Goal: Transaction & Acquisition: Purchase product/service

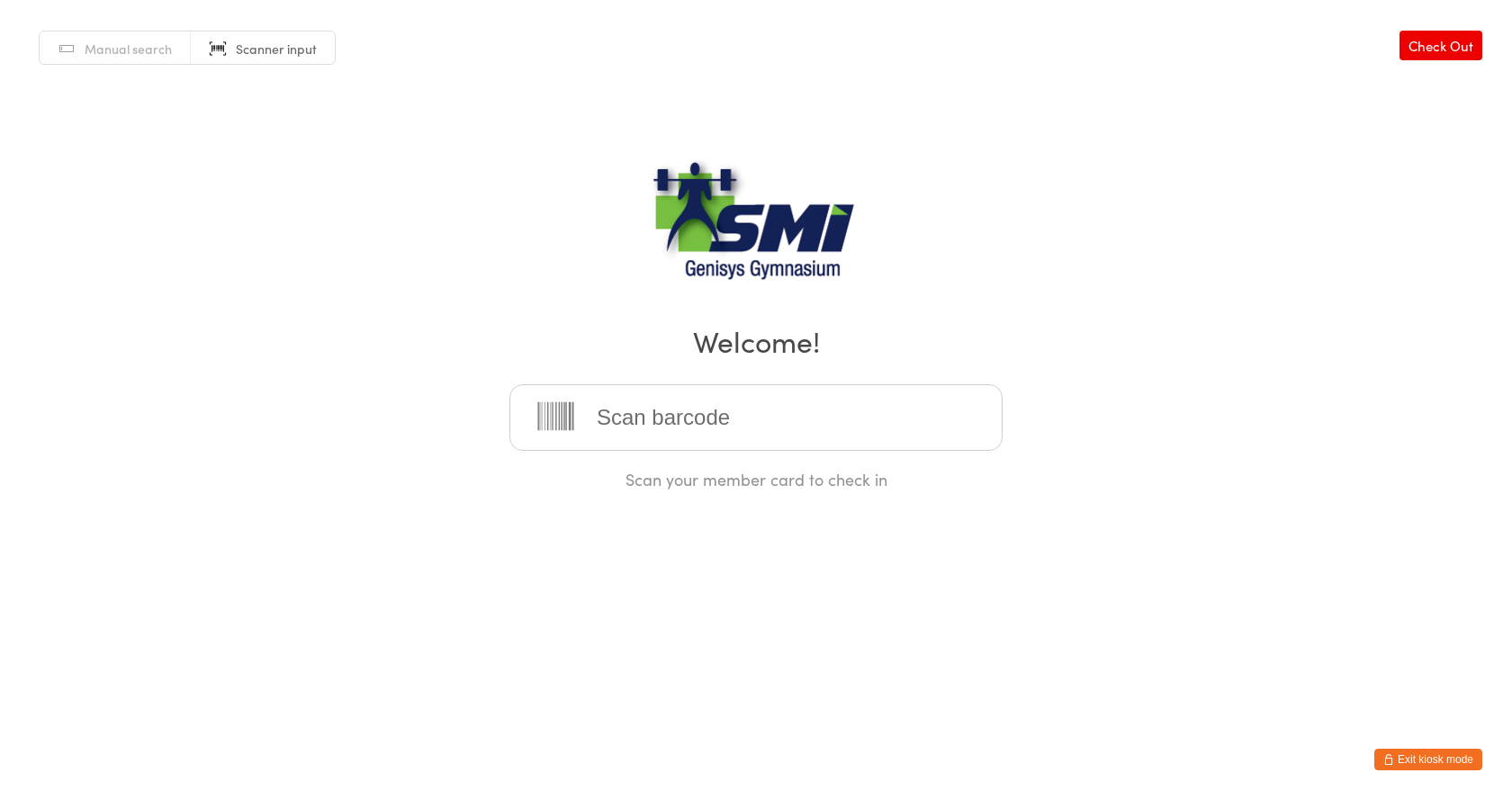
click at [1421, 755] on button "Exit kiosk mode" at bounding box center [1428, 759] width 108 height 21
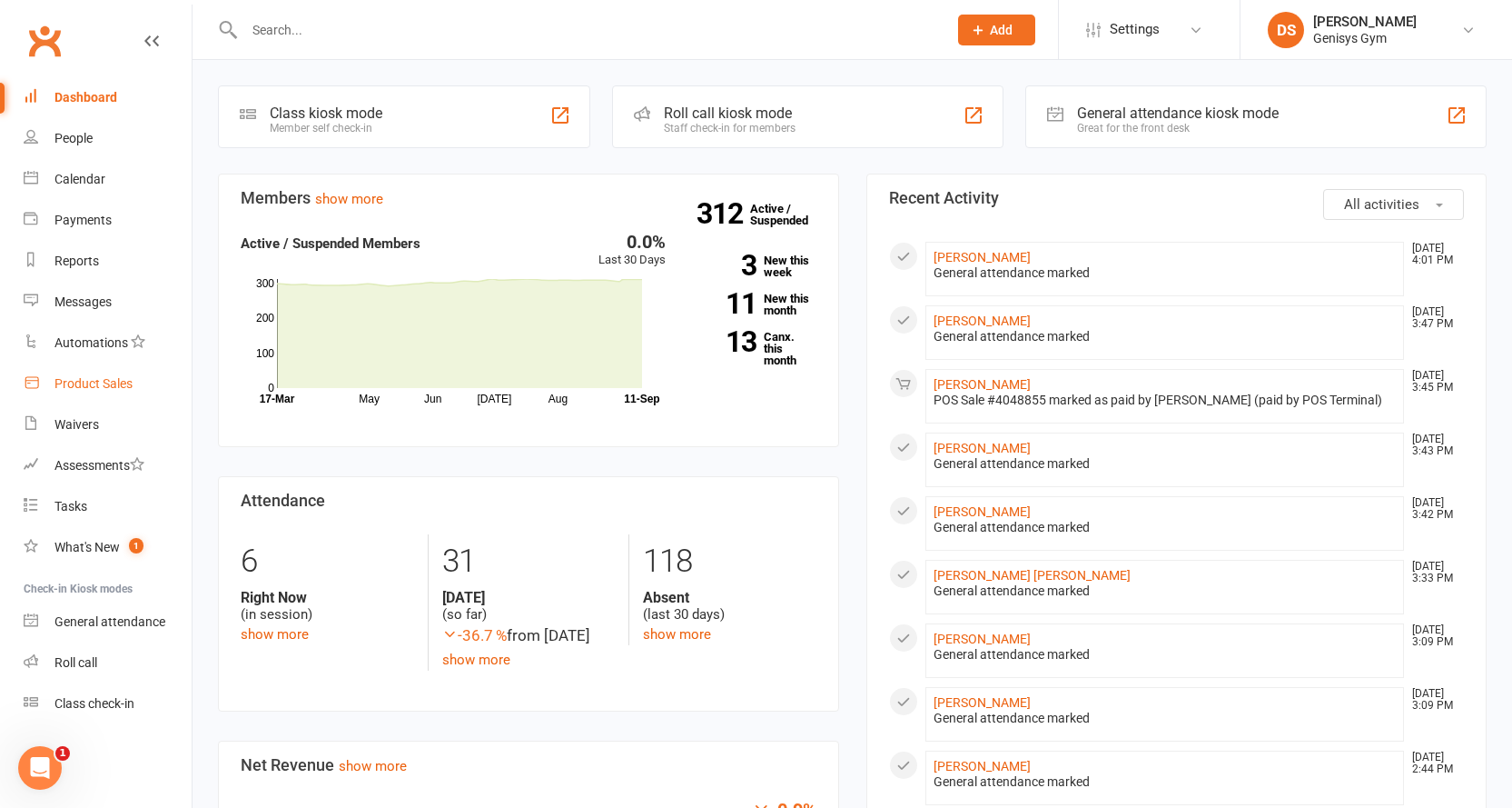
click at [118, 385] on div "Product Sales" at bounding box center [93, 383] width 78 height 14
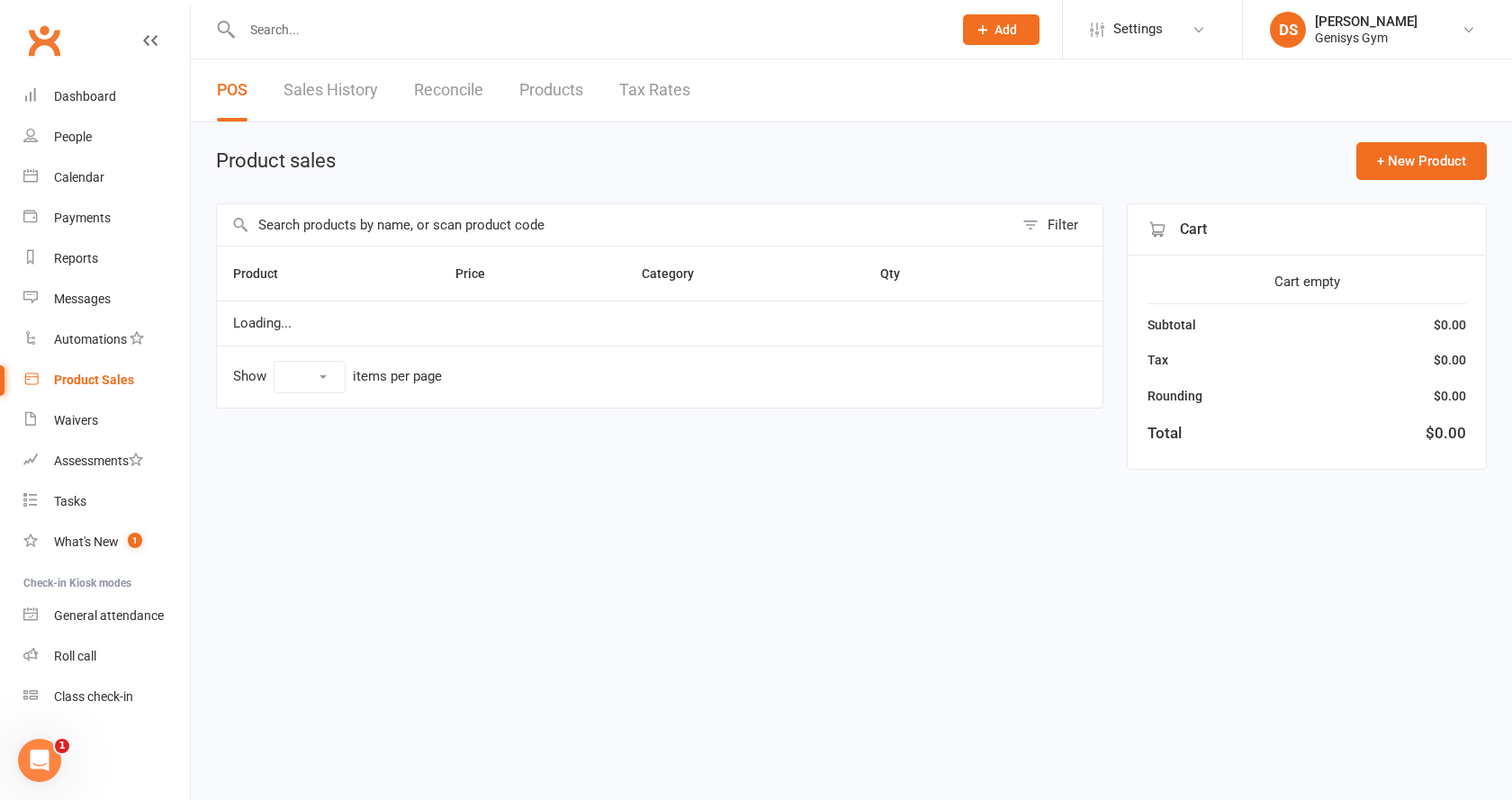
select select "10"
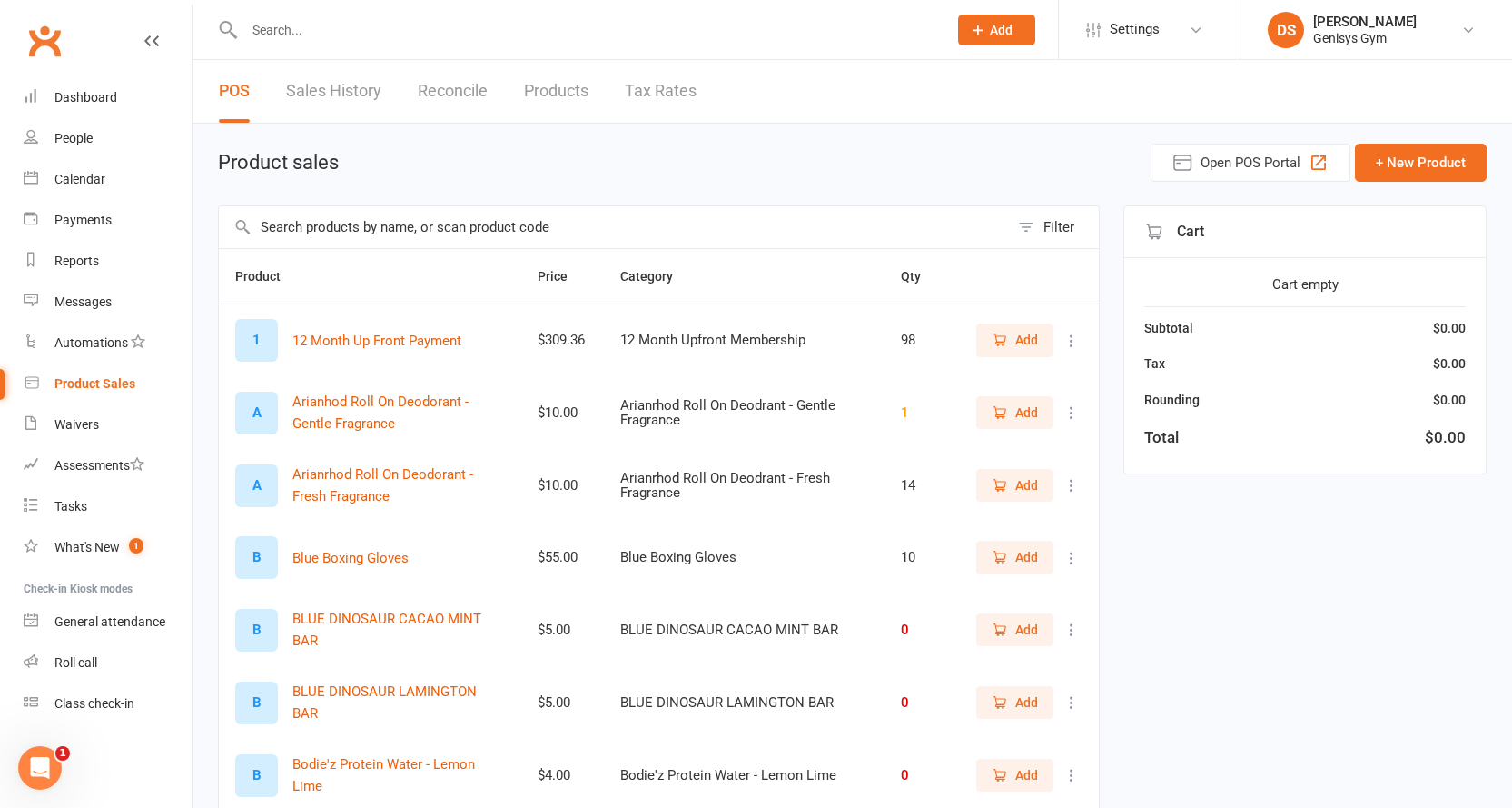
click at [311, 26] on input "text" at bounding box center [587, 29] width 696 height 25
click at [1264, 174] on button "Open POS Portal" at bounding box center [1250, 162] width 200 height 38
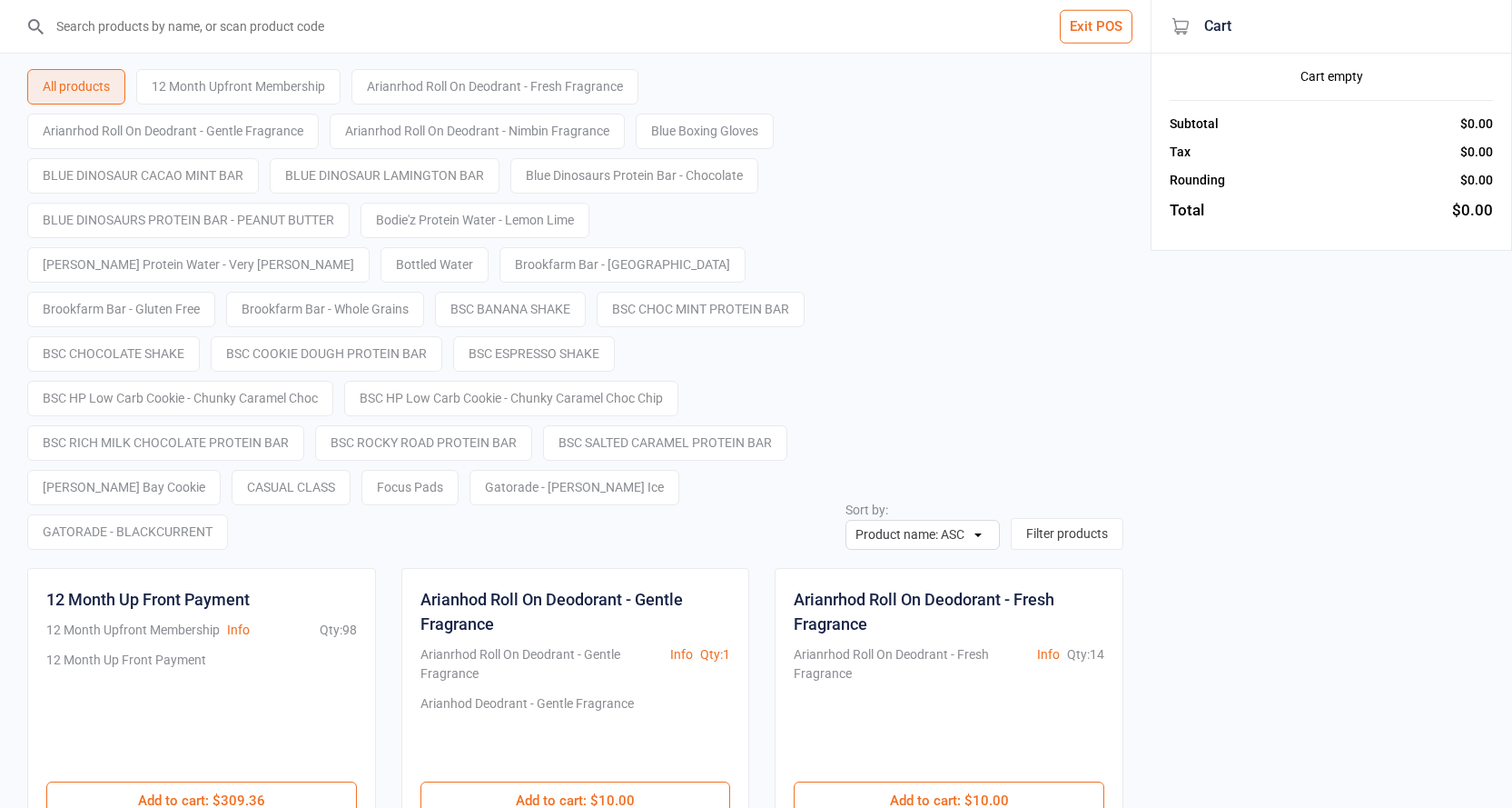
click at [219, 43] on input "search" at bounding box center [586, 26] width 1079 height 53
type input "9349282000591"
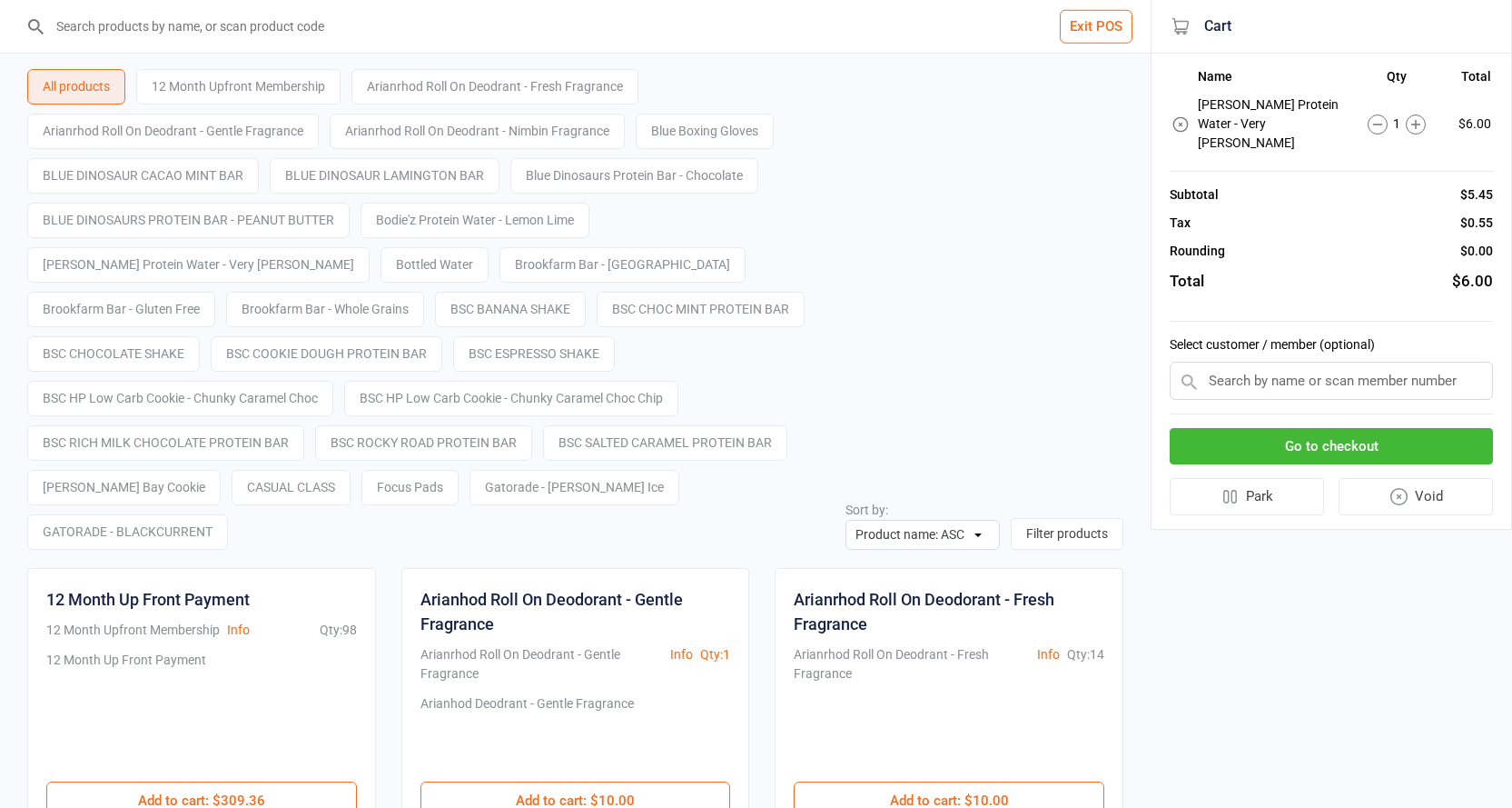
click at [160, 31] on input "search" at bounding box center [586, 26] width 1079 height 53
click at [1326, 361] on input "text" at bounding box center [1331, 380] width 324 height 38
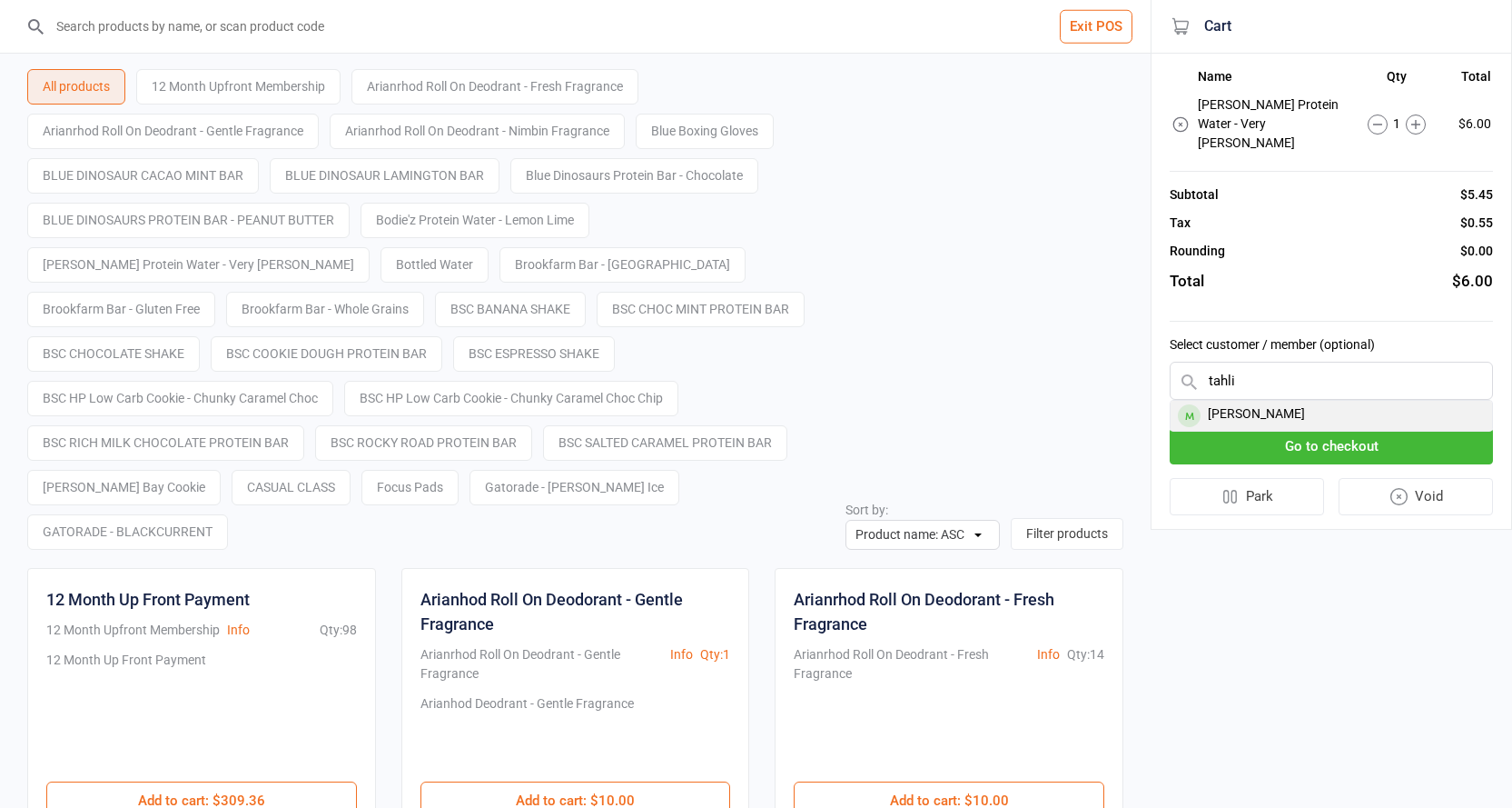
type input "tahli"
click at [1272, 401] on div "Tahli Weigand" at bounding box center [1331, 416] width 322 height 30
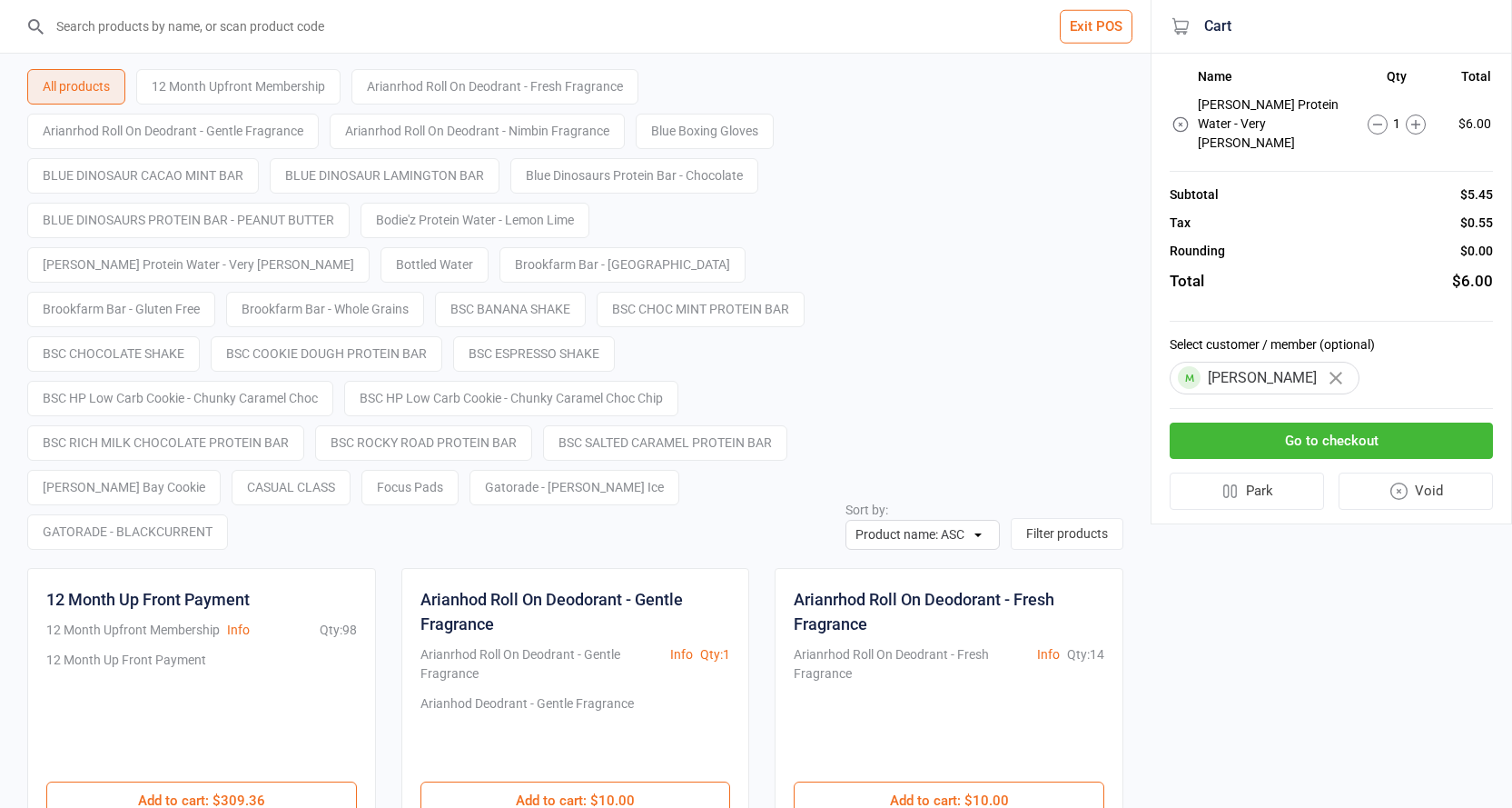
click at [1276, 424] on button "Go to checkout" at bounding box center [1331, 441] width 324 height 38
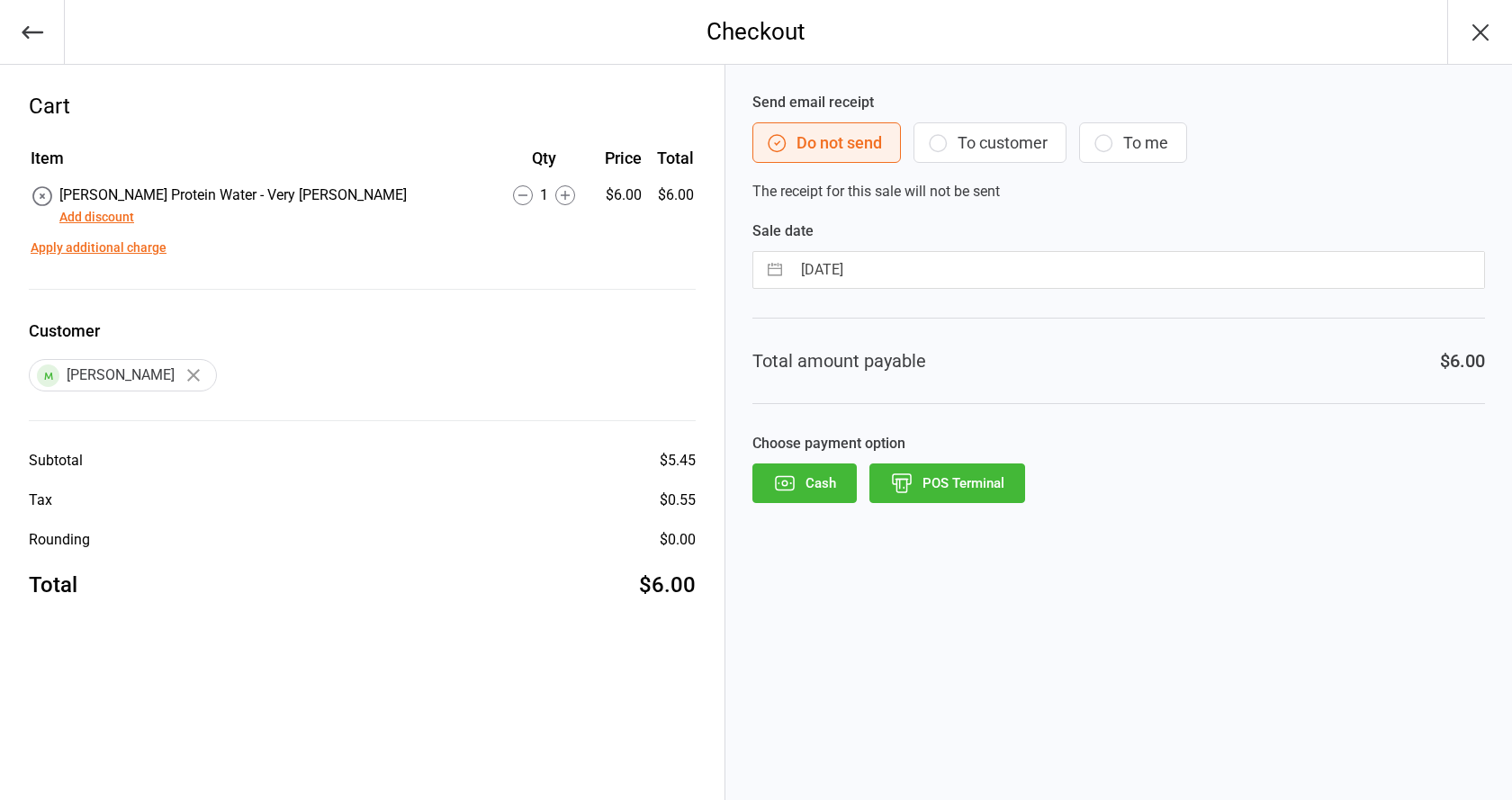
click at [899, 495] on button "POS Terminal" at bounding box center [948, 483] width 156 height 40
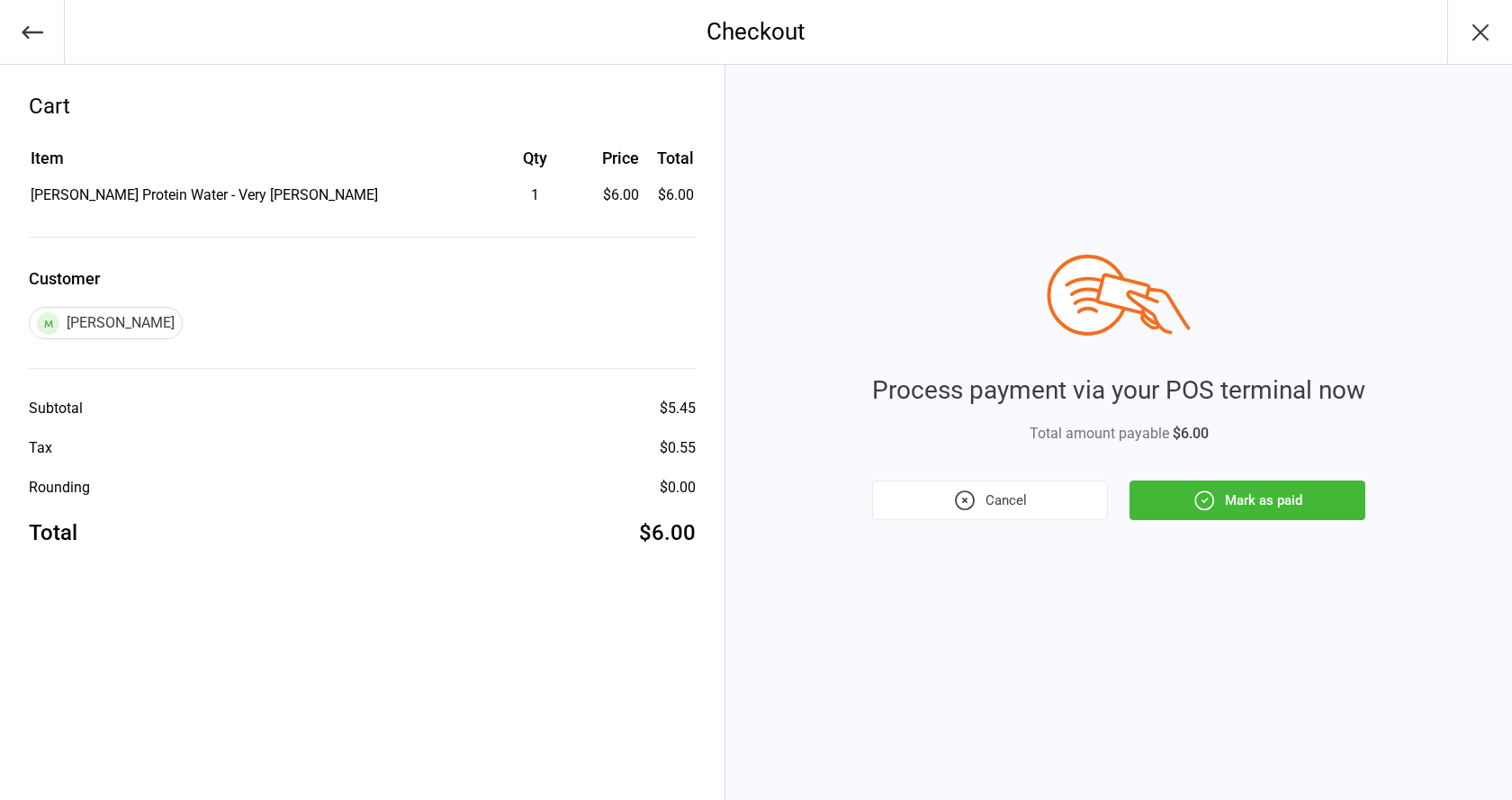
click at [1202, 496] on icon "button" at bounding box center [1203, 500] width 23 height 23
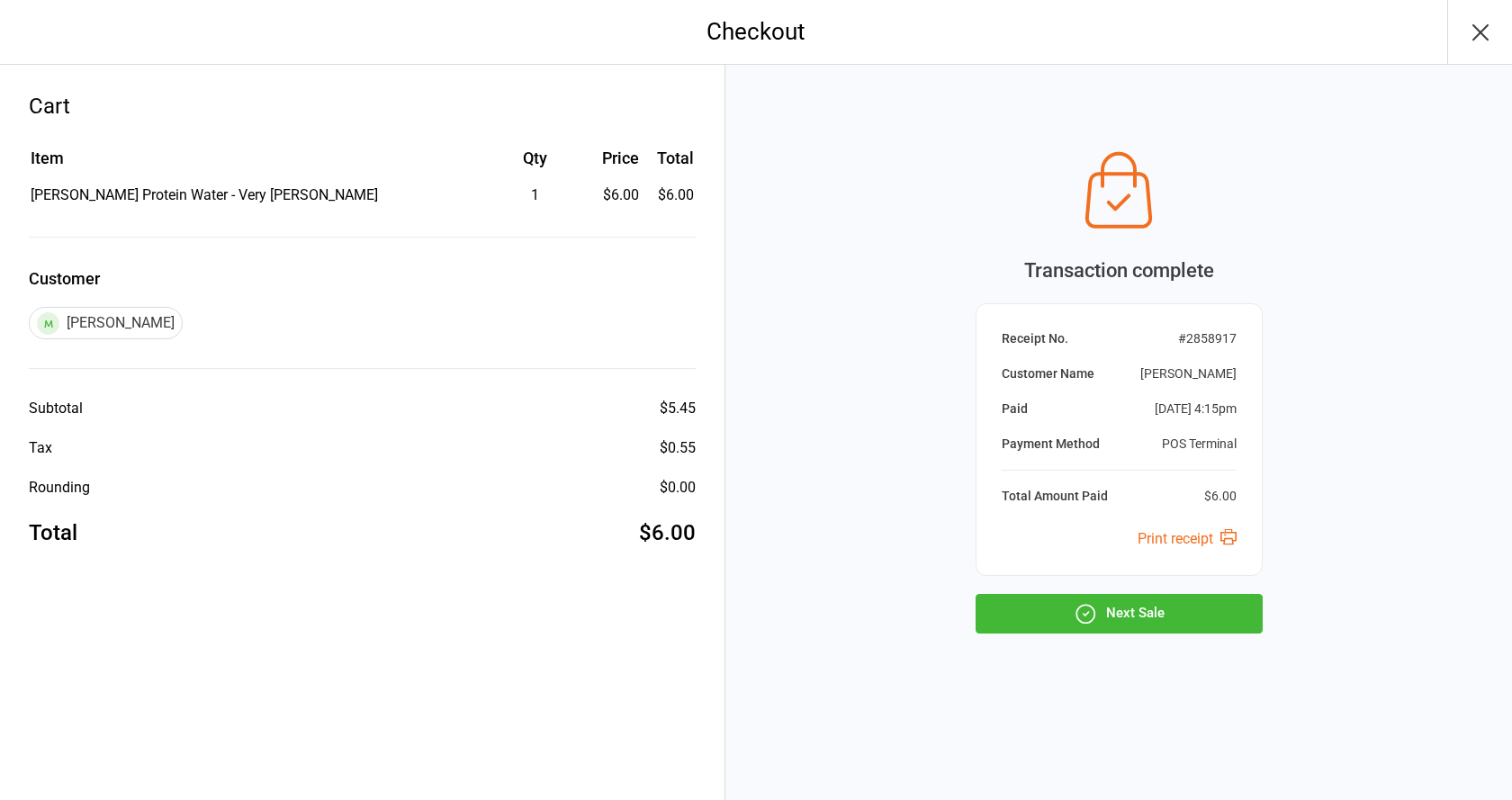
click at [1047, 619] on button "Next Sale" at bounding box center [1119, 613] width 287 height 40
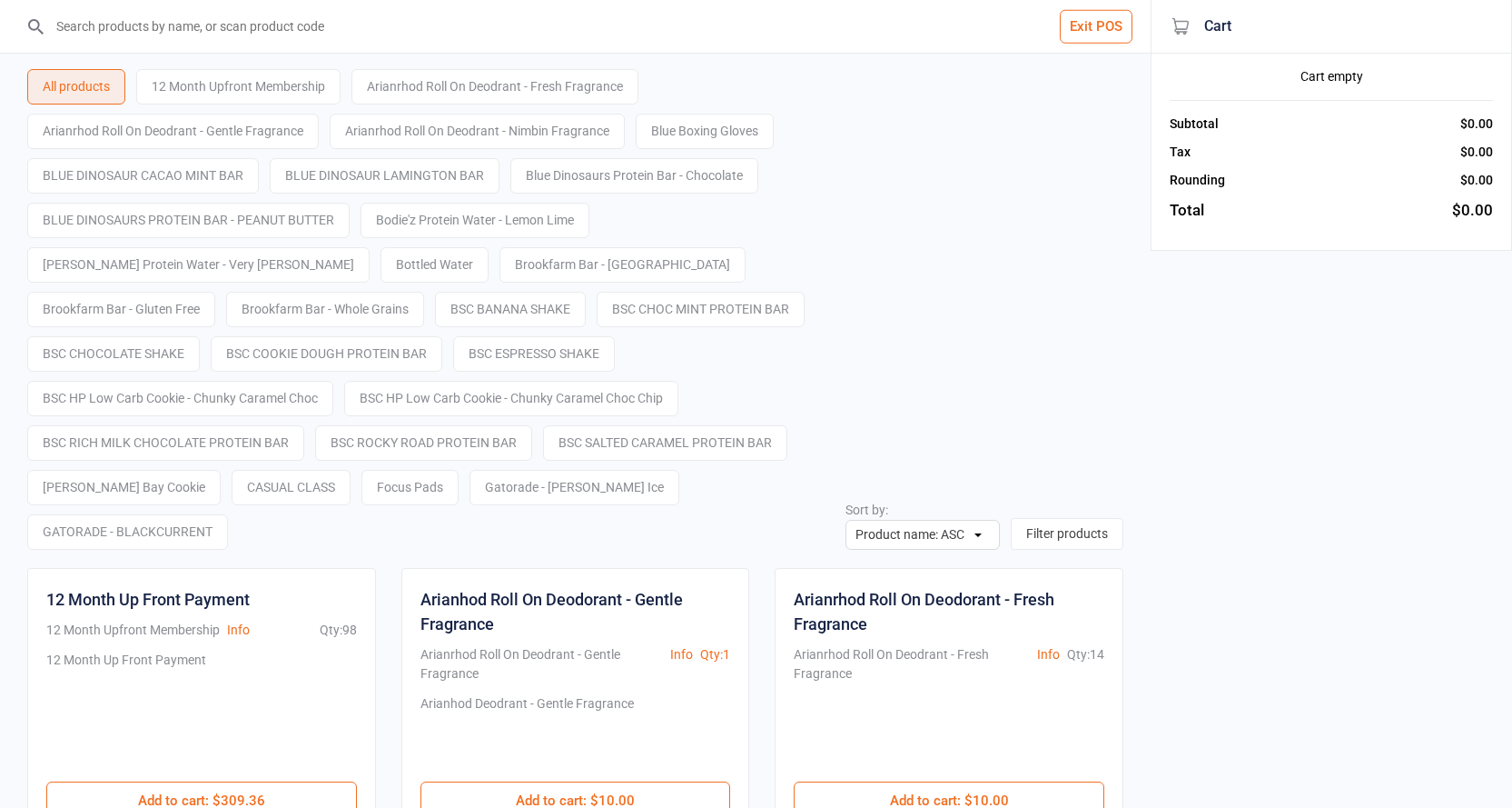
click at [1085, 38] on button "Exit POS" at bounding box center [1096, 27] width 72 height 34
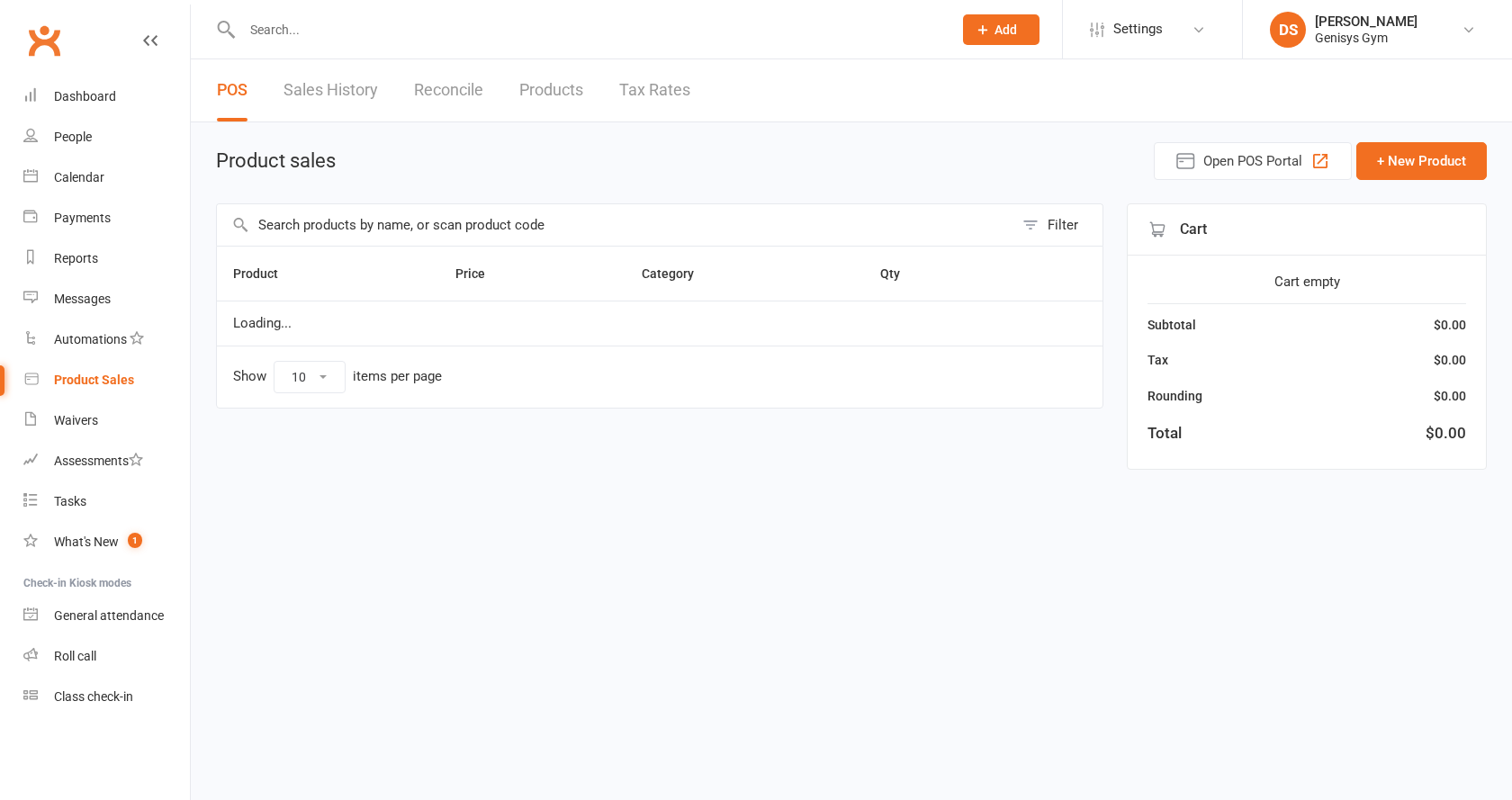
click at [80, 611] on div "General attendance" at bounding box center [109, 615] width 110 height 14
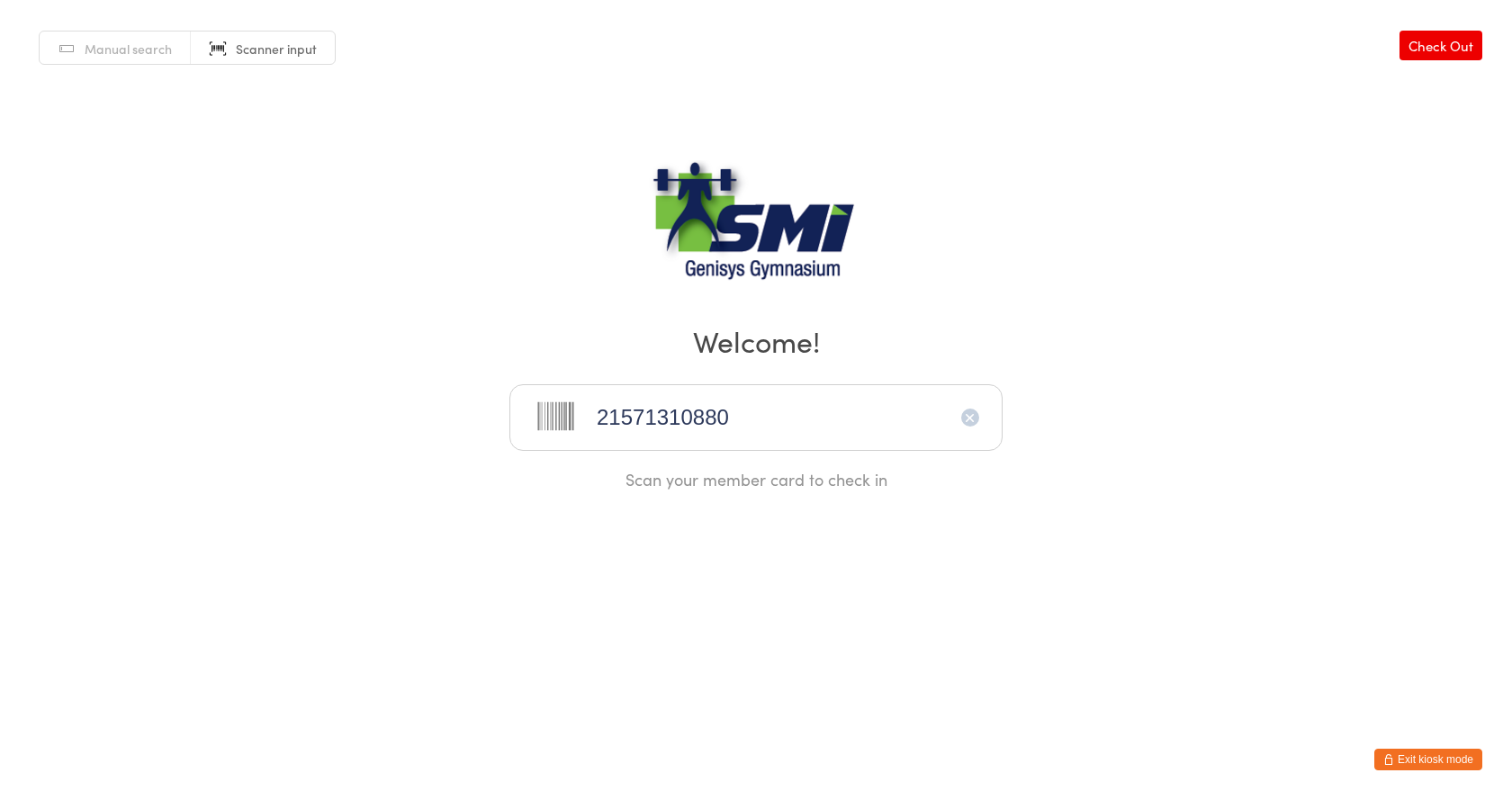
type input "21571310880"
type input "21571310926"
type input "21571311303"
type input "2157131117021571311170"
